Goal: Transaction & Acquisition: Obtain resource

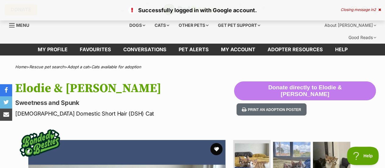
click at [378, 10] on icon at bounding box center [379, 10] width 3 height 4
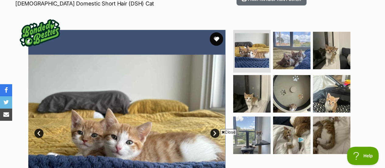
click at [214, 32] on button "favourite" at bounding box center [216, 38] width 13 height 13
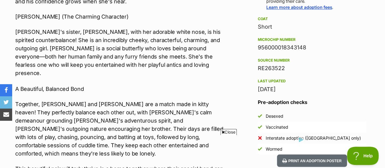
scroll to position [598, 0]
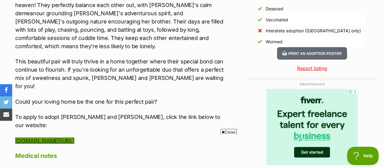
click at [74, 137] on link "www.rescuecatsofmelbourne.com.au/adopt" at bounding box center [44, 140] width 59 height 6
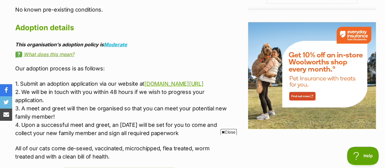
scroll to position [0, 0]
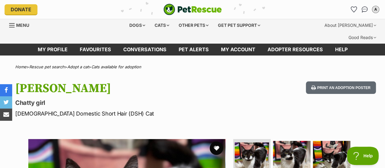
click at [213, 141] on button "favourite" at bounding box center [216, 147] width 13 height 13
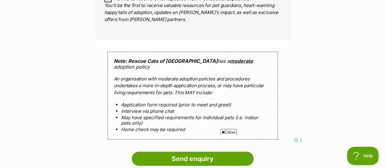
click at [230, 57] on link "moderate" at bounding box center [241, 60] width 23 height 6
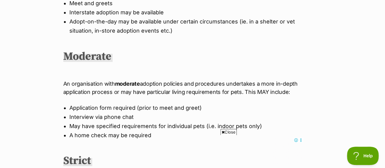
scroll to position [283, 0]
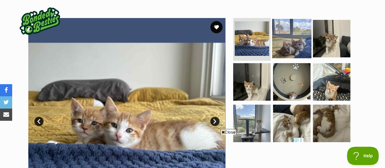
click at [301, 19] on img at bounding box center [291, 38] width 39 height 39
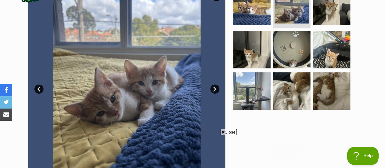
click at [214, 84] on link "Next" at bounding box center [214, 88] width 9 height 9
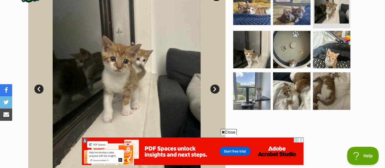
click at [214, 84] on link "Next" at bounding box center [214, 88] width 9 height 9
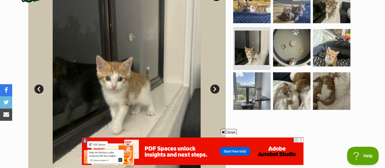
click at [214, 84] on link "Next" at bounding box center [214, 88] width 9 height 9
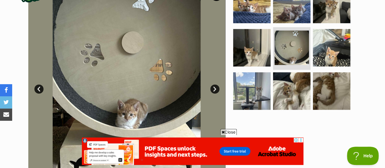
click at [214, 84] on link "Next" at bounding box center [214, 88] width 9 height 9
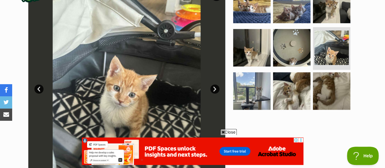
click at [214, 84] on link "Next" at bounding box center [214, 88] width 9 height 9
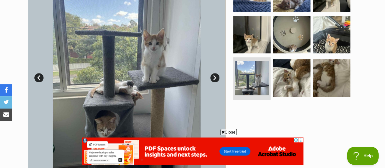
click at [215, 73] on link "Next" at bounding box center [214, 77] width 9 height 9
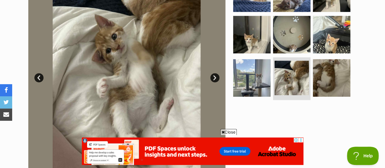
click at [215, 73] on link "Next" at bounding box center [214, 77] width 9 height 9
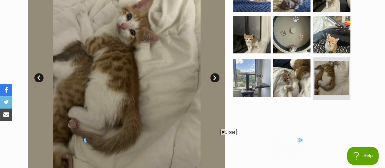
click at [215, 73] on link "Next" at bounding box center [214, 77] width 9 height 9
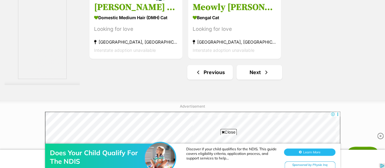
scroll to position [1495, 0]
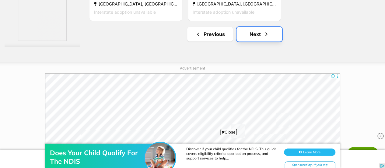
click at [253, 27] on link "Next" at bounding box center [259, 34] width 46 height 15
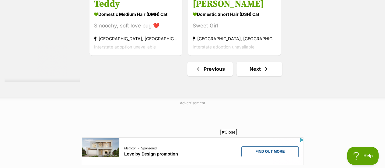
scroll to position [1462, 0]
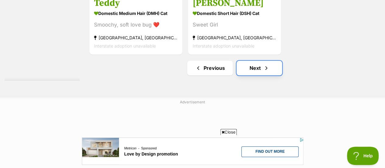
click at [254, 61] on link "Next" at bounding box center [259, 68] width 46 height 15
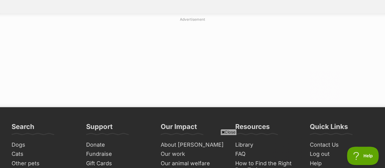
scroll to position [1601, 0]
